Goal: Information Seeking & Learning: Learn about a topic

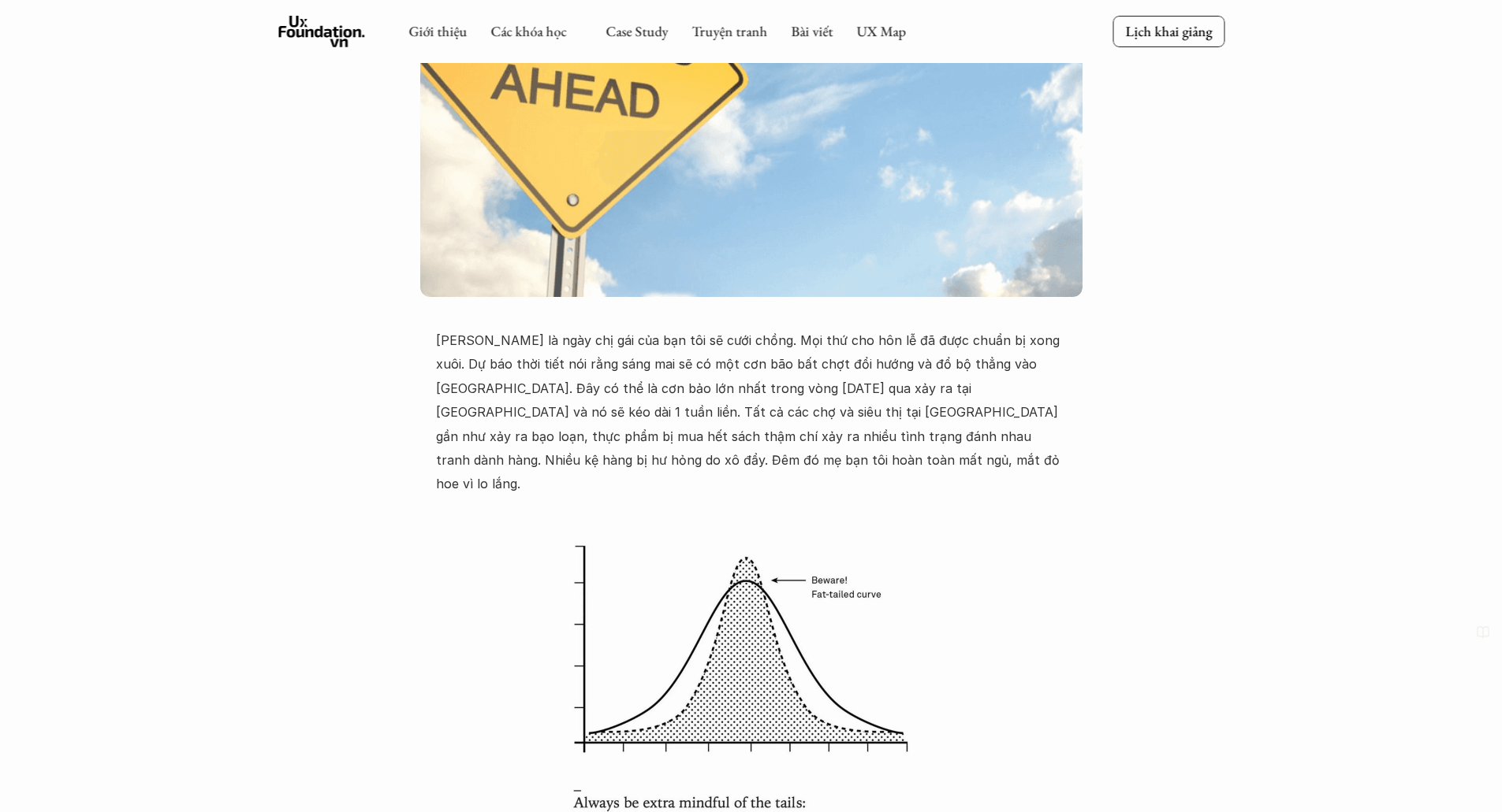
scroll to position [473, 0]
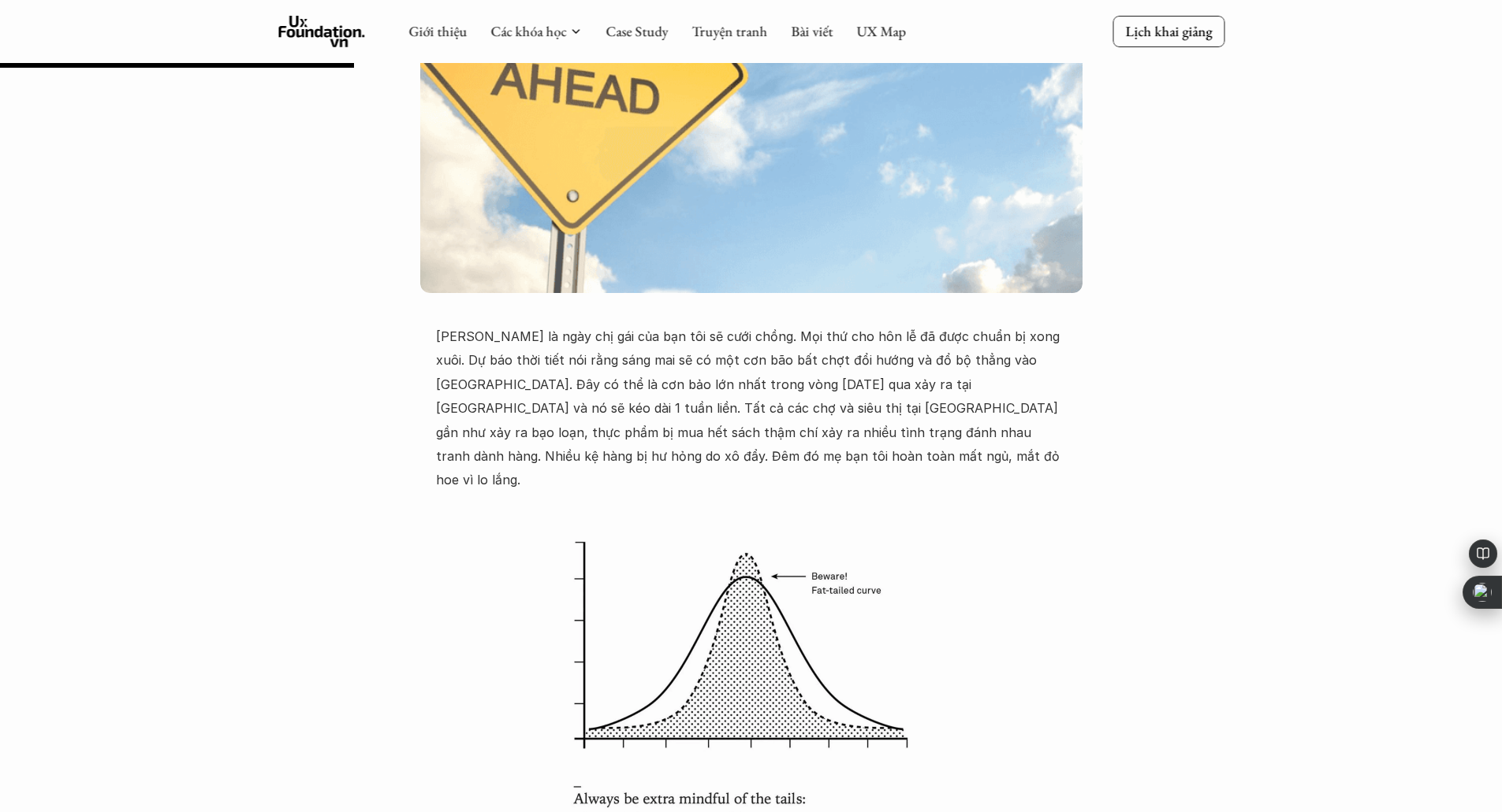
click at [799, 361] on p "Mai là ngày chị gái của bạn tôi sẽ cưới chồng. Mọi thứ cho hôn lễ đã được chuẩn…" at bounding box center [751, 408] width 630 height 167
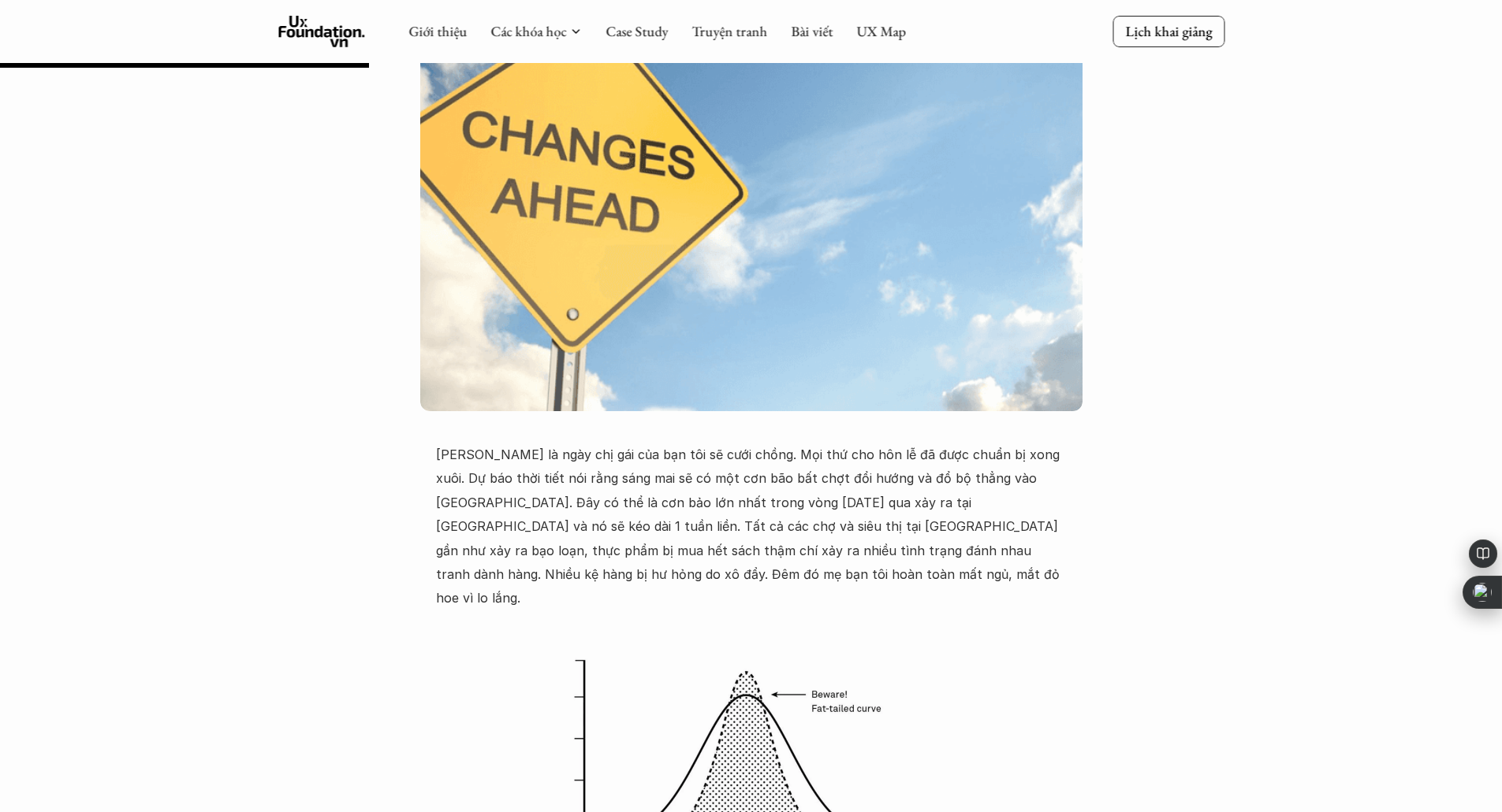
scroll to position [0, 0]
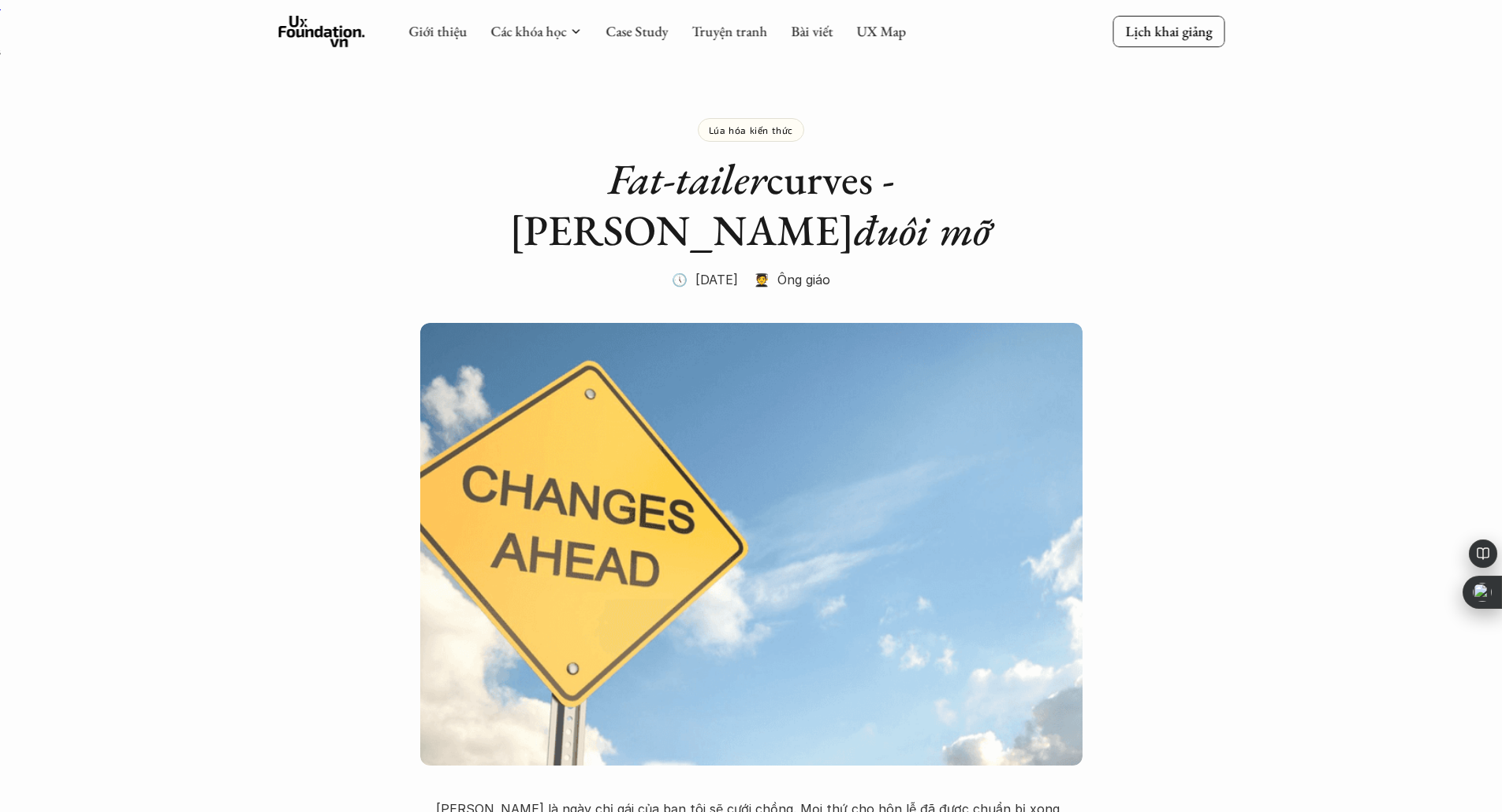
drag, startPoint x: 1213, startPoint y: 2, endPoint x: 1324, endPoint y: 273, distance: 292.9
drag, startPoint x: 1215, startPoint y: 1, endPoint x: 1453, endPoint y: 75, distance: 249.2
drag, startPoint x: 1400, startPoint y: 12, endPoint x: 1147, endPoint y: 176, distance: 301.5
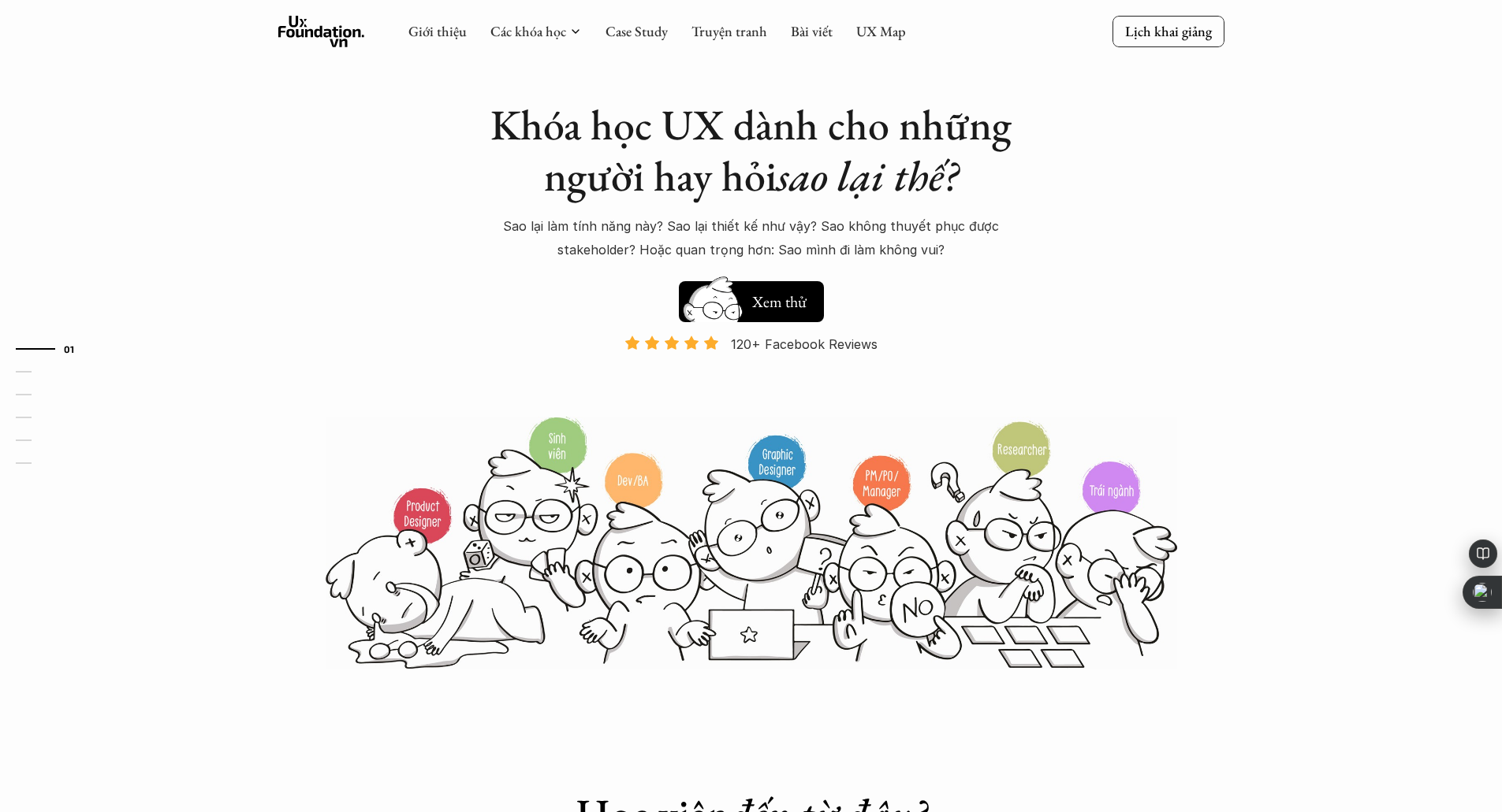
scroll to position [79, 0]
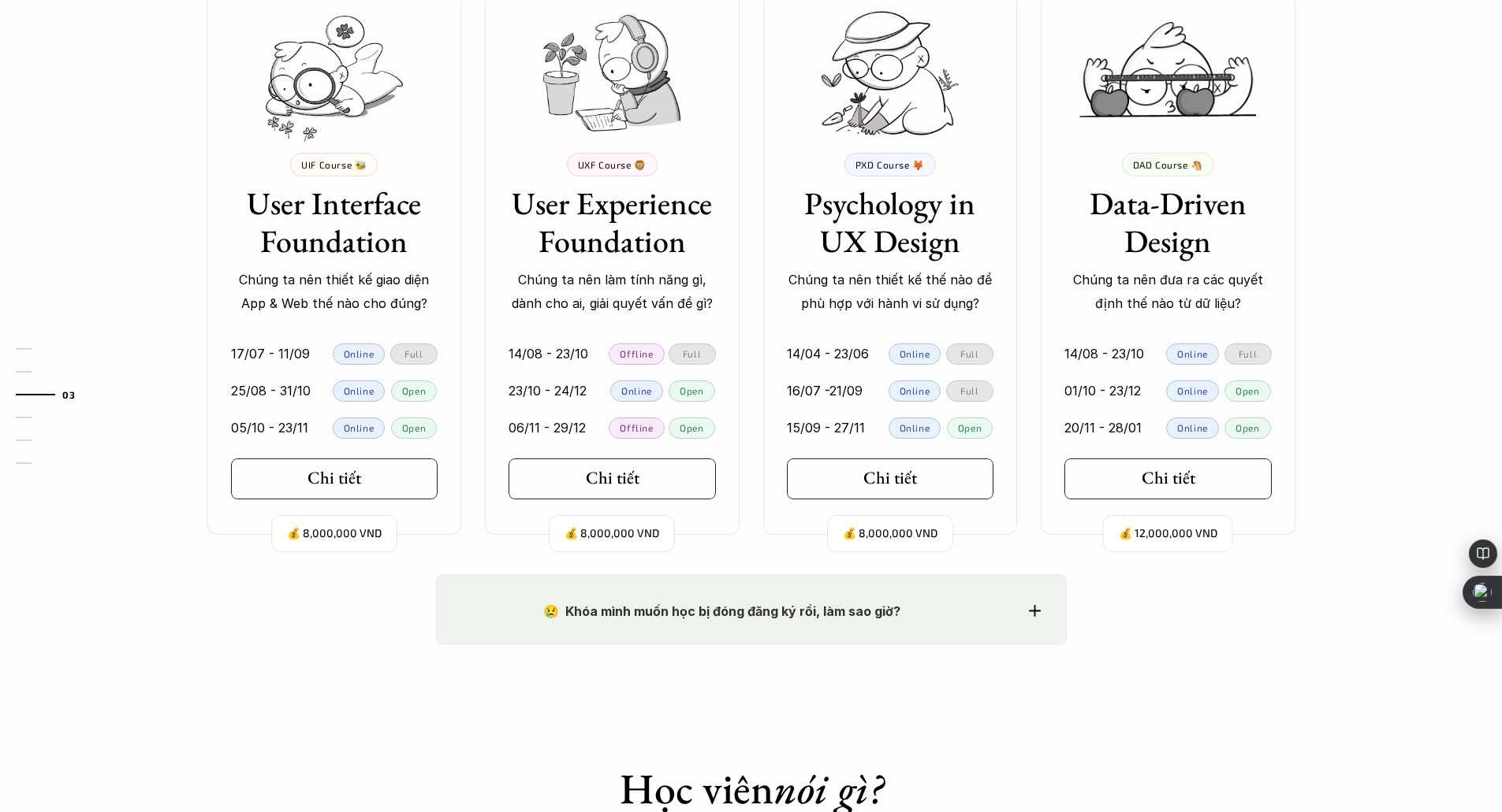
scroll to position [1497, 0]
click at [1389, 353] on div "Ở đây dạy gì thế? 🧠 So sánh các khóa Mỗi khóa học tập trung vào những nhóm đối …" at bounding box center [751, 135] width 1502 height 874
click at [1391, 327] on div "Ở đây dạy gì thế? 🧠 So sánh các khóa Mỗi khóa học tập trung vào những nhóm đối …" at bounding box center [751, 135] width 1502 height 874
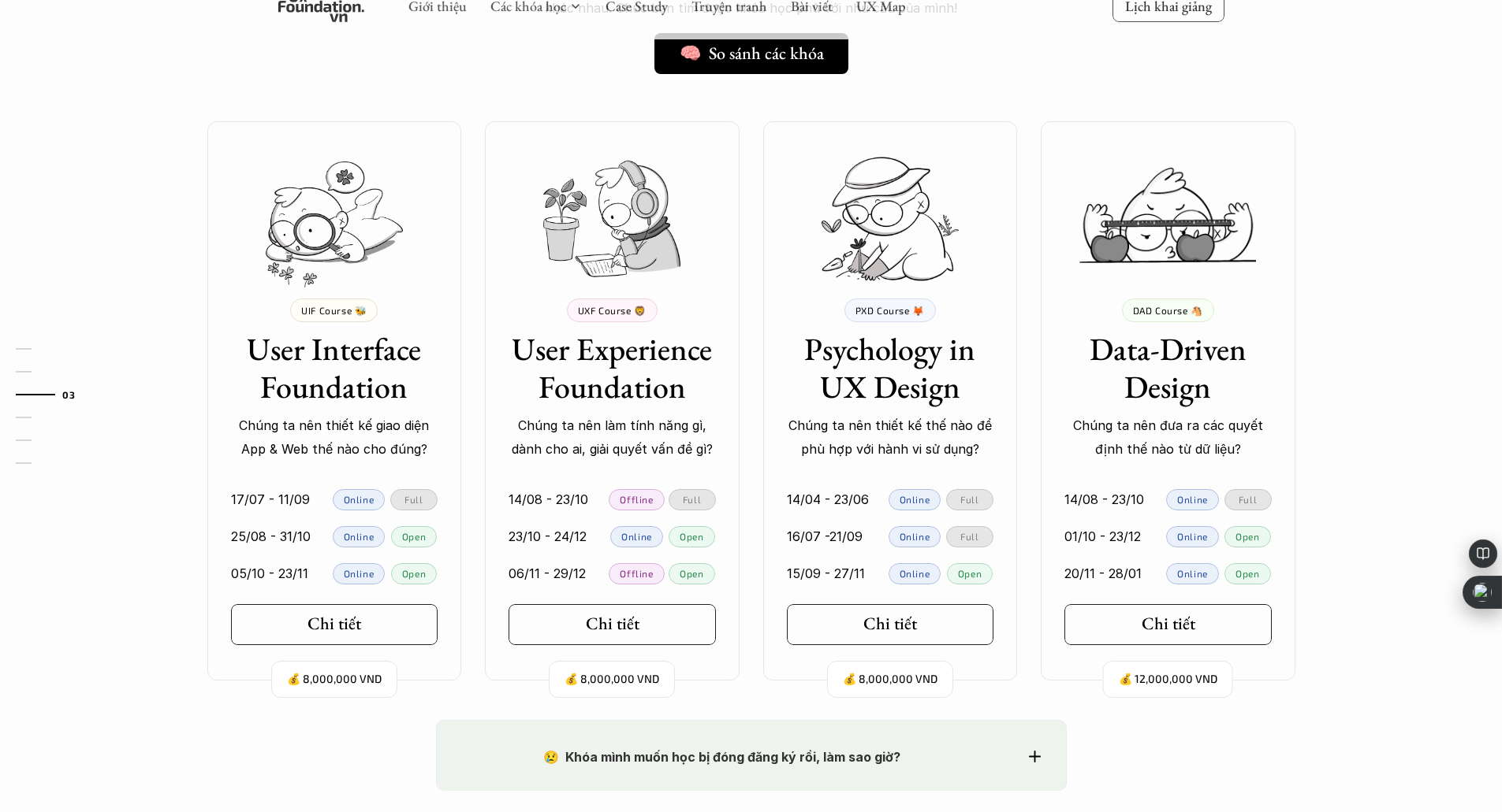
scroll to position [1340, 0]
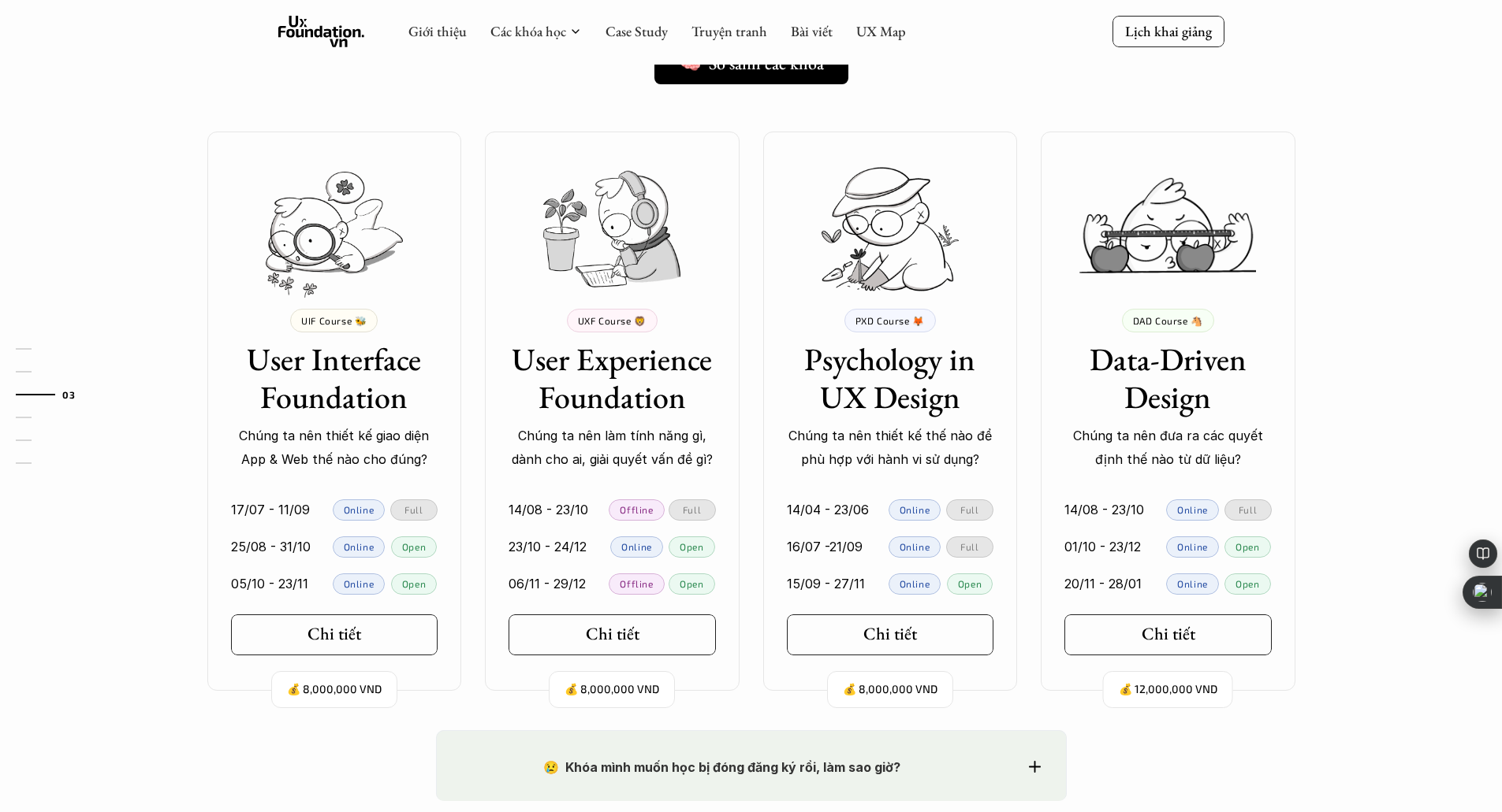
click at [662, 428] on p "Chúng ta nên làm tính năng gì, dành cho ai, giải quyết vấn đề gì?" at bounding box center [612, 447] width 207 height 48
click at [673, 460] on p "Chúng ta nên làm tính năng gì, dành cho ai, giải quyết vấn đề gì?" at bounding box center [612, 447] width 207 height 48
click at [958, 434] on p "Chúng ta nên thiết kế thế nào để phù hợp với hành vi sử dụng?" at bounding box center [890, 447] width 207 height 48
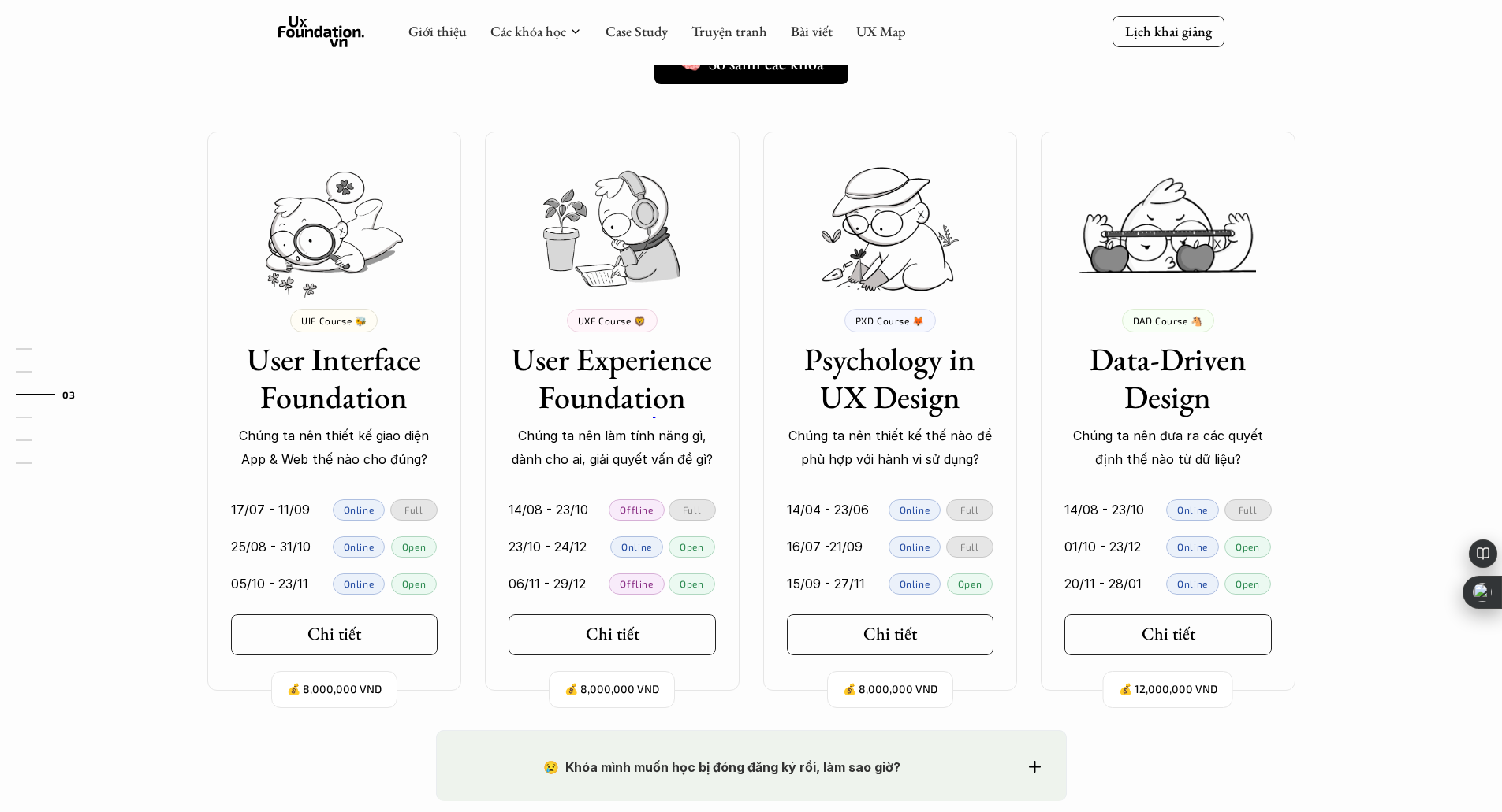
click at [958, 434] on p "Chúng ta nên thiết kế thế nào để phù hợp với hành vi sử dụng?" at bounding box center [890, 447] width 207 height 48
click at [967, 470] on p "Chúng ta nên thiết kế thế nào để phù hợp với hành vi sử dụng?" at bounding box center [890, 447] width 207 height 48
click at [1177, 441] on p "Chúng ta nên đưa ra các quyết định thế nào từ dữ liệu?" at bounding box center [1168, 447] width 207 height 48
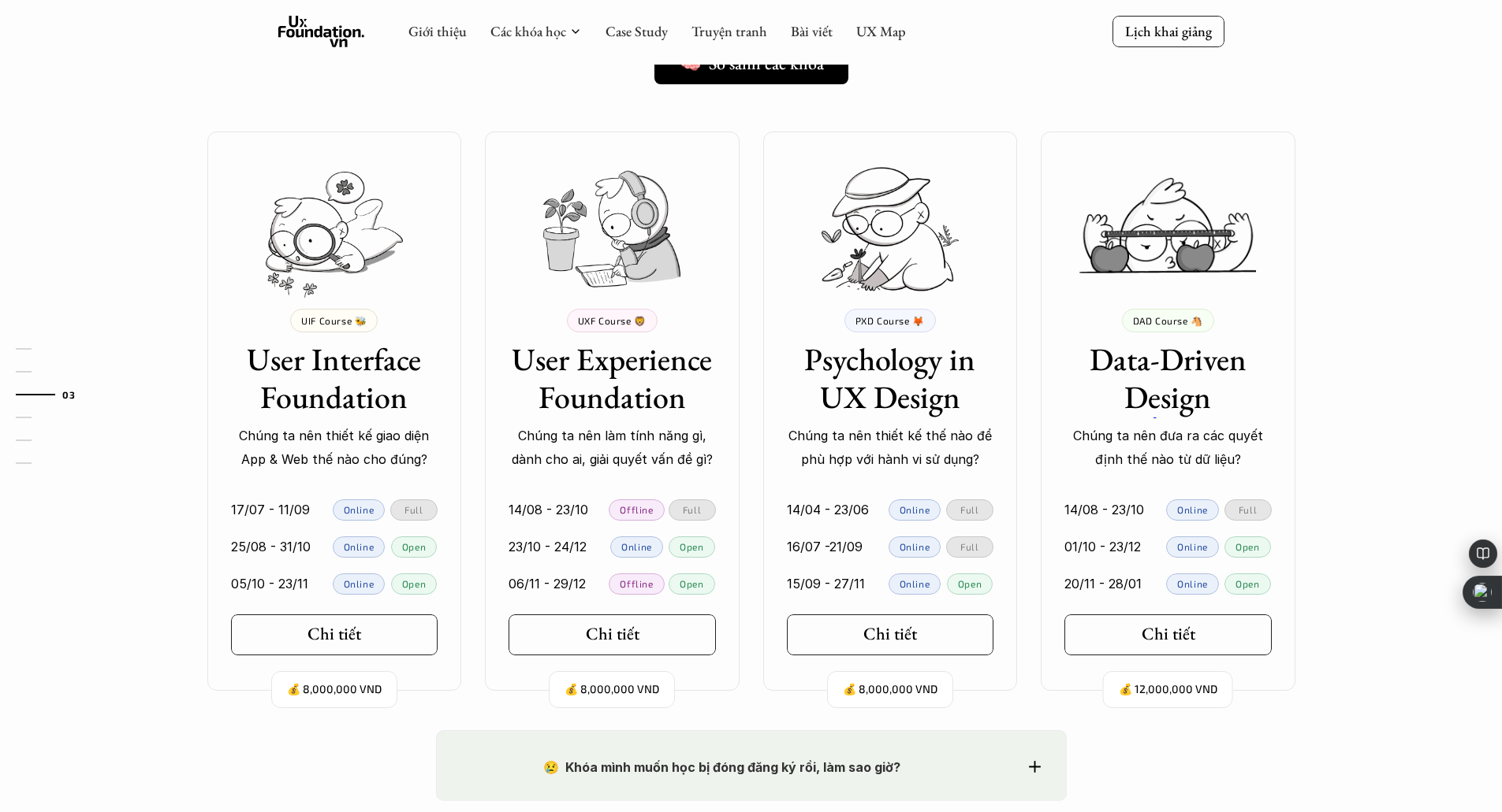
click at [1177, 441] on p "Chúng ta nên đưa ra các quyết định thế nào từ dữ liệu?" at bounding box center [1168, 447] width 207 height 48
drag, startPoint x: 1266, startPoint y: 450, endPoint x: 1384, endPoint y: 433, distance: 119.2
click at [1267, 450] on p "Chúng ta nên đưa ra các quyết định thế nào từ dữ liệu?" at bounding box center [1168, 447] width 207 height 48
click at [1393, 430] on div "Ở đây dạy gì thế? 🧠 So sánh các khóa Mỗi khóa học tập trung vào những nhóm đối …" at bounding box center [751, 293] width 1502 height 874
click at [1397, 393] on div "Ở đây dạy gì thế? 🧠 So sánh các khóa Mỗi khóa học tập trung vào những nhóm đối …" at bounding box center [751, 293] width 1502 height 874
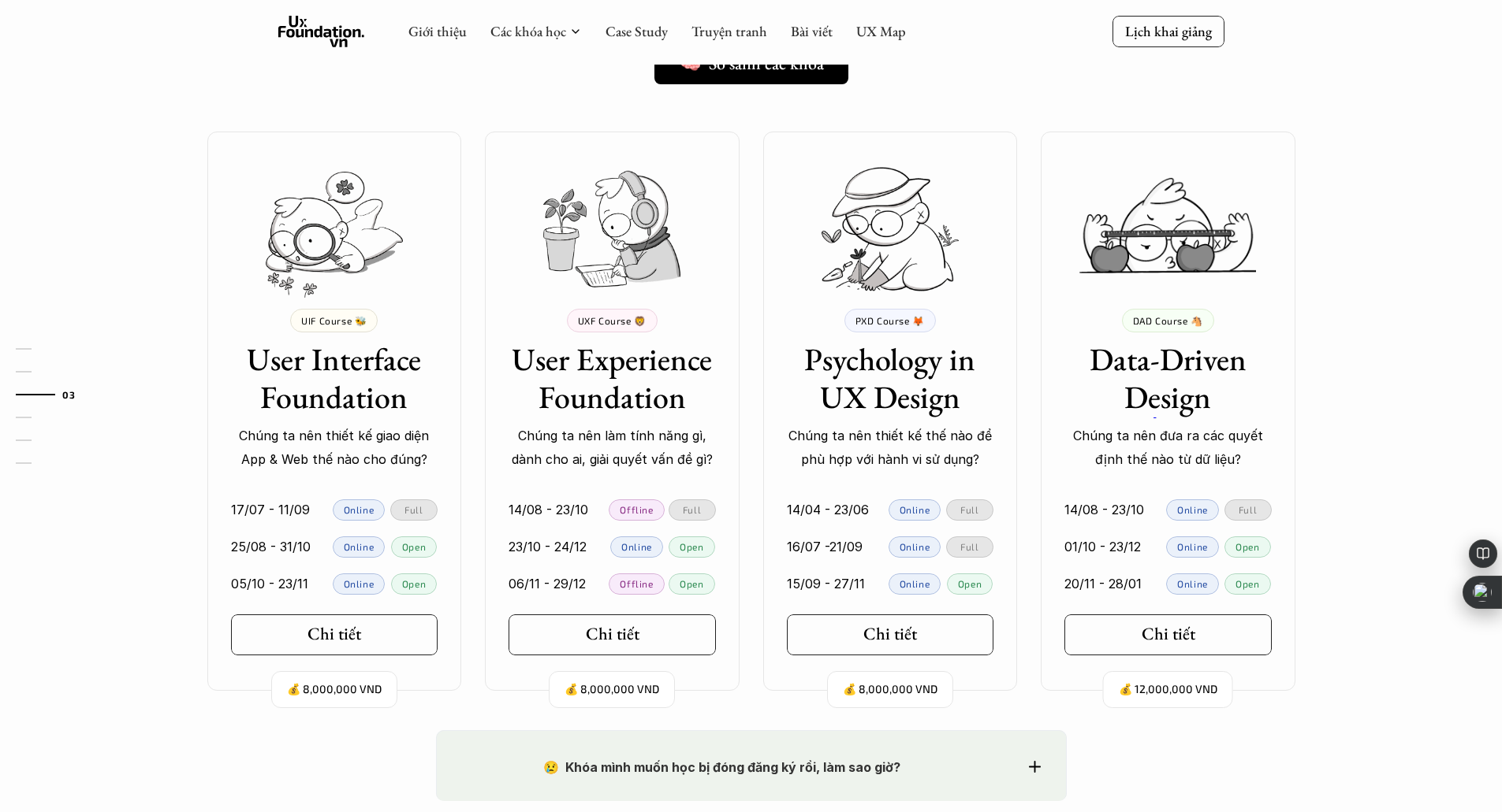
click at [1401, 357] on div "Ở đây dạy gì thế? 🧠 So sánh các khóa Mỗi khóa học tập trung vào những nhóm đối …" at bounding box center [751, 293] width 1502 height 874
click at [1404, 341] on div "Ở đây dạy gì thế? 🧠 So sánh các khóa Mỗi khóa học tập trung vào những nhóm đối …" at bounding box center [751, 293] width 1502 height 874
click at [1405, 332] on div "Ở đây dạy gì thế? 🧠 So sánh các khóa Mỗi khóa học tập trung vào những nhóm đối …" at bounding box center [751, 293] width 1502 height 874
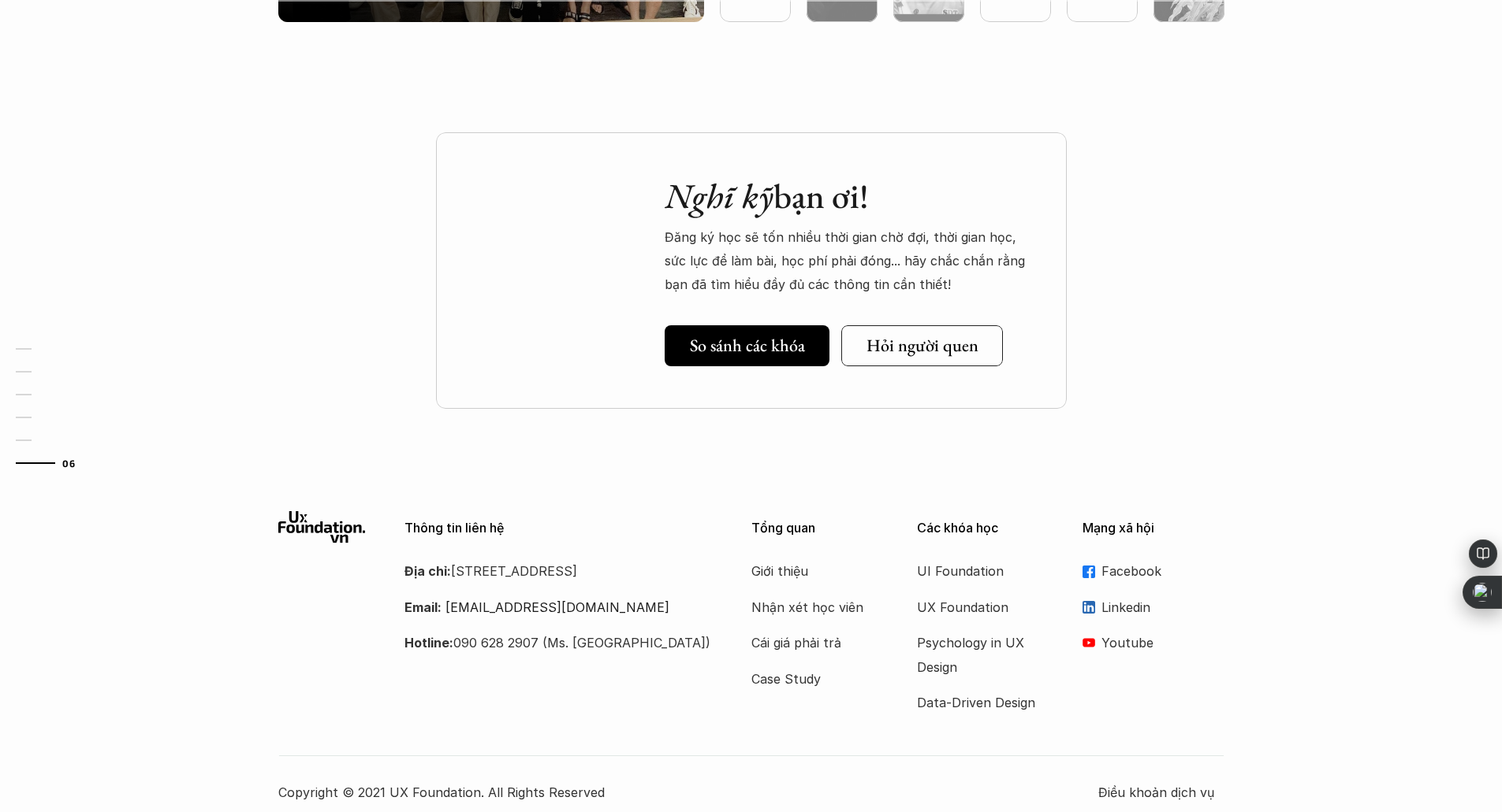
scroll to position [4700, 0]
